Goal: Transaction & Acquisition: Purchase product/service

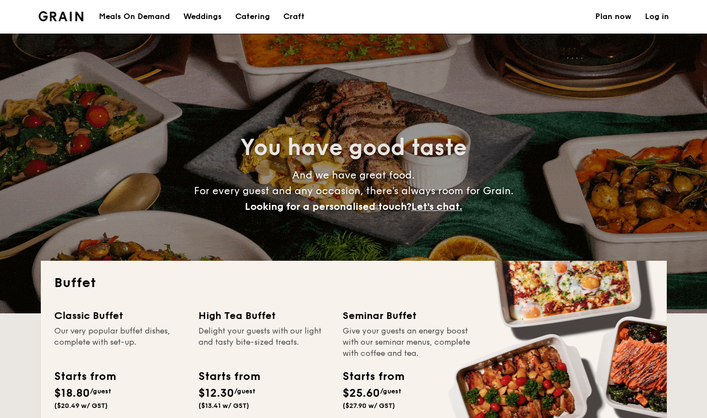
select select
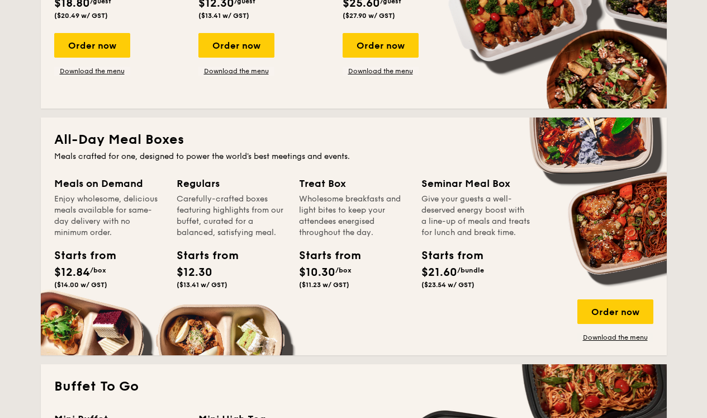
scroll to position [401, 0]
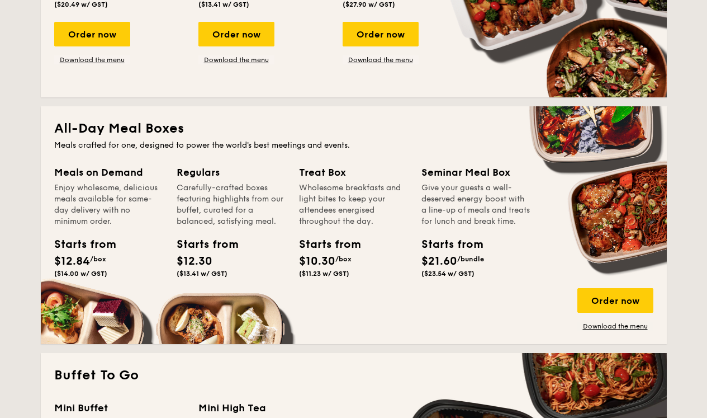
drag, startPoint x: 119, startPoint y: 251, endPoint x: 112, endPoint y: 230, distance: 21.6
click at [112, 230] on div "Meals on Demand Enjoy wholesome, delicious meals available for same-day deliver…" at bounding box center [108, 222] width 109 height 117
drag, startPoint x: 112, startPoint y: 230, endPoint x: 112, endPoint y: 263, distance: 33.0
click at [112, 263] on div "Meals on Demand Enjoy wholesome, delicious meals available for same-day deliver…" at bounding box center [108, 222] width 109 height 117
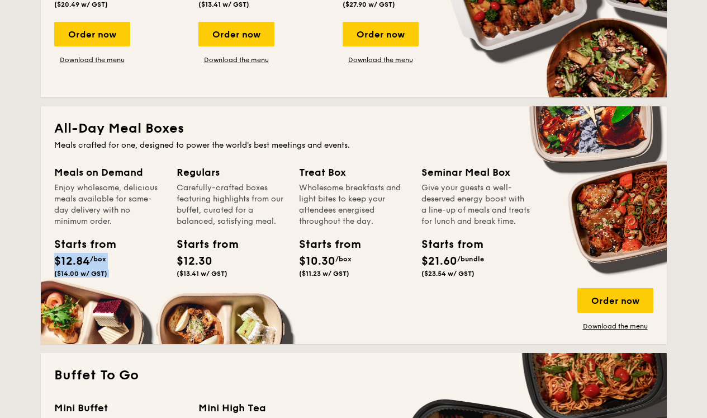
click at [112, 263] on div "Starts from $12.84 /box ($14.00 w/ GST)" at bounding box center [109, 259] width 118 height 46
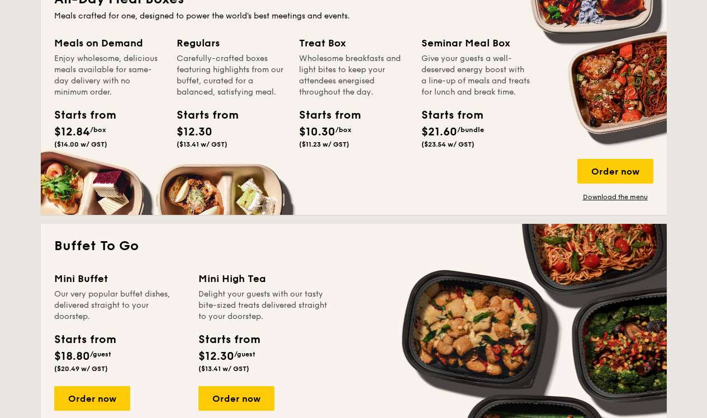
scroll to position [631, 0]
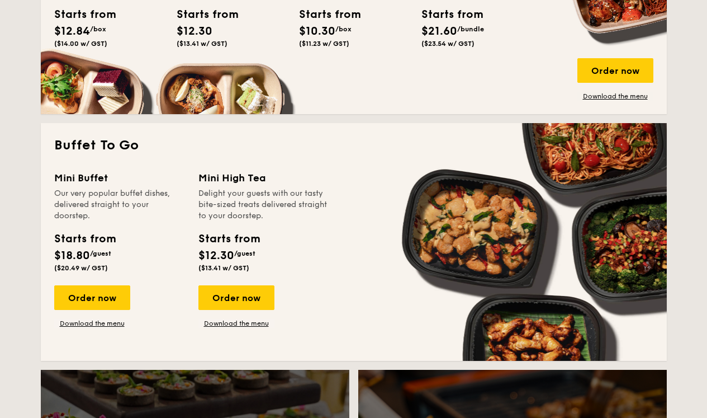
drag, startPoint x: 112, startPoint y: 263, endPoint x: 114, endPoint y: 215, distance: 48.7
click at [112, 215] on div "Mini Buffet Our very popular buffet dishes, delivered straight to your doorstep…" at bounding box center [119, 223] width 131 height 106
click at [114, 215] on div "Our very popular buffet dishes, delivered straight to your doorstep." at bounding box center [119, 205] width 131 height 34
drag, startPoint x: 191, startPoint y: 233, endPoint x: 197, endPoint y: 285, distance: 51.8
click at [197, 285] on div "Mini Buffet Our very popular buffet dishes, delivered straight to your doorstep…" at bounding box center [126, 249] width 144 height 158
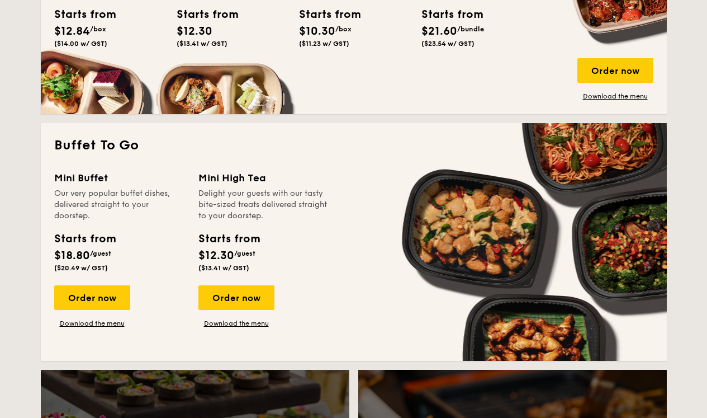
click at [197, 285] on div "Mini Buffet Our very popular buffet dishes, delivered straight to your doorstep…" at bounding box center [126, 249] width 144 height 158
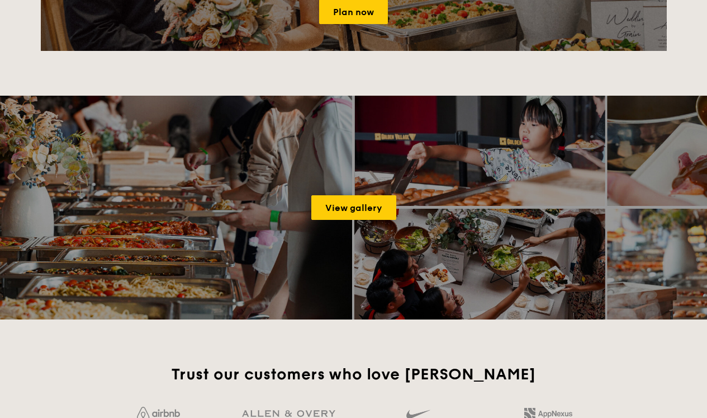
scroll to position [960, 0]
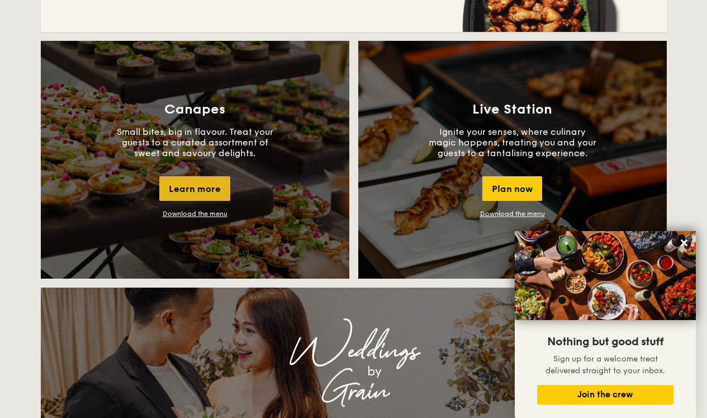
click at [190, 187] on div "Learn more" at bounding box center [194, 188] width 71 height 25
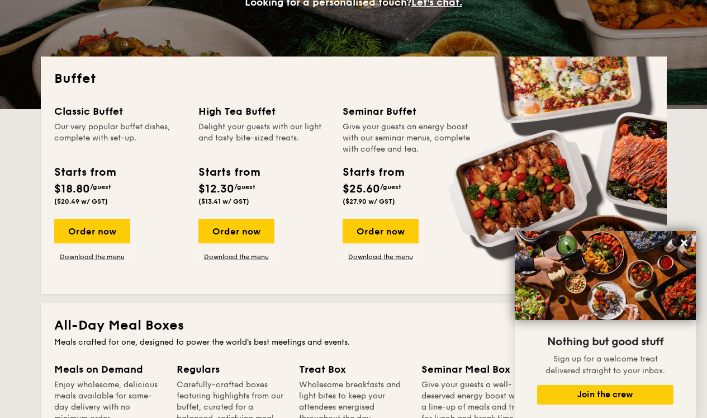
scroll to position [205, 0]
